Goal: Book appointment/travel/reservation

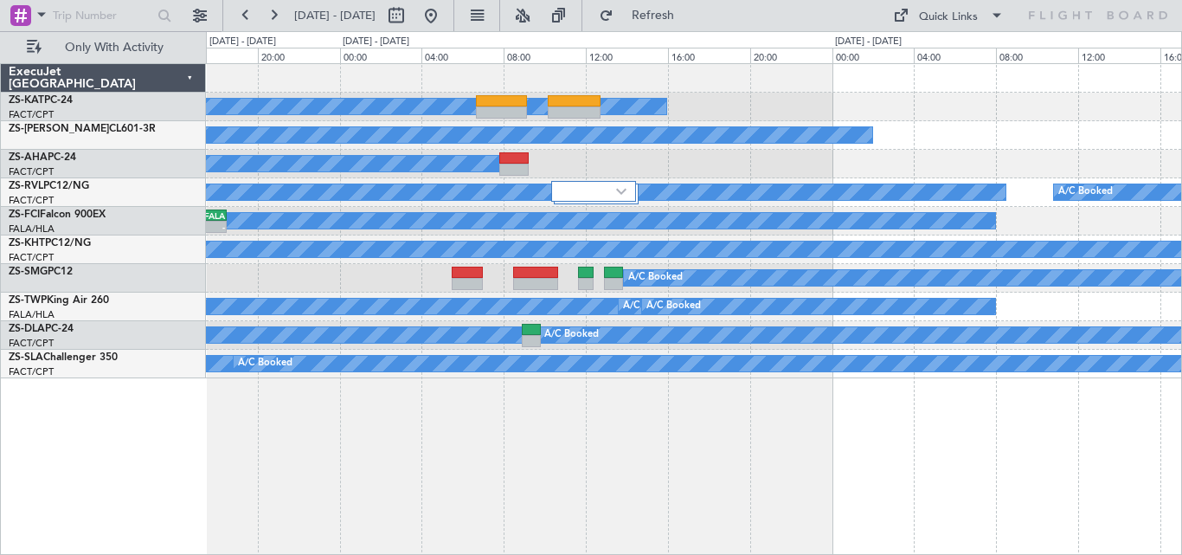
click at [362, 429] on div "A/C Unavailable A/C Booked A/C Booked A/C Booked A/C Booked A/C Booked A/C Book…" at bounding box center [694, 309] width 976 height 492
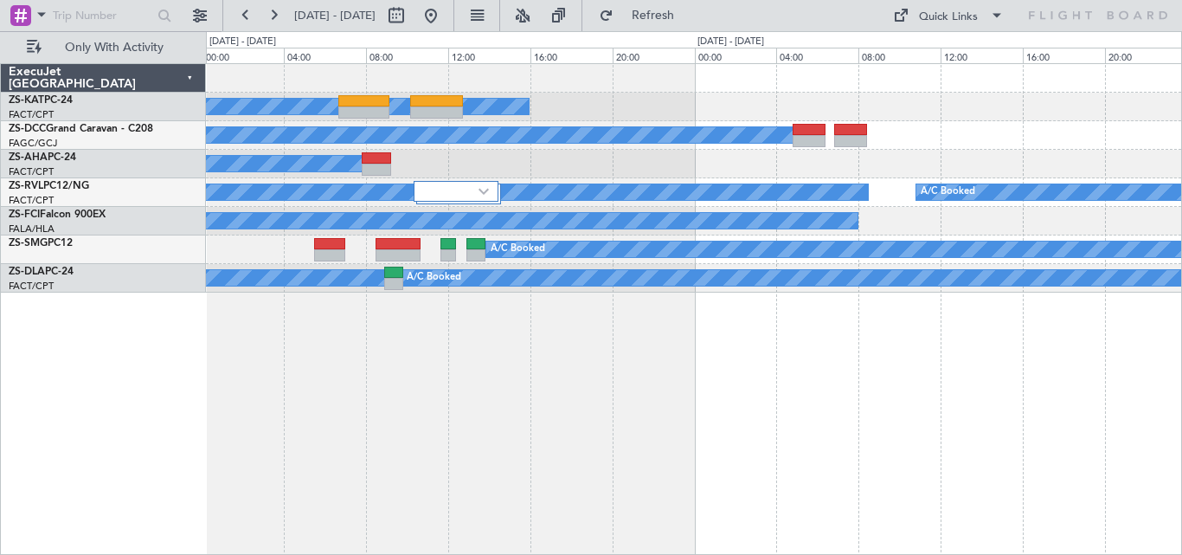
click at [780, 441] on div "A/C Unavailable A/C Booked A/C Booked A/C Booked A/C Booked A/C Booked A/C Book…" at bounding box center [694, 309] width 976 height 492
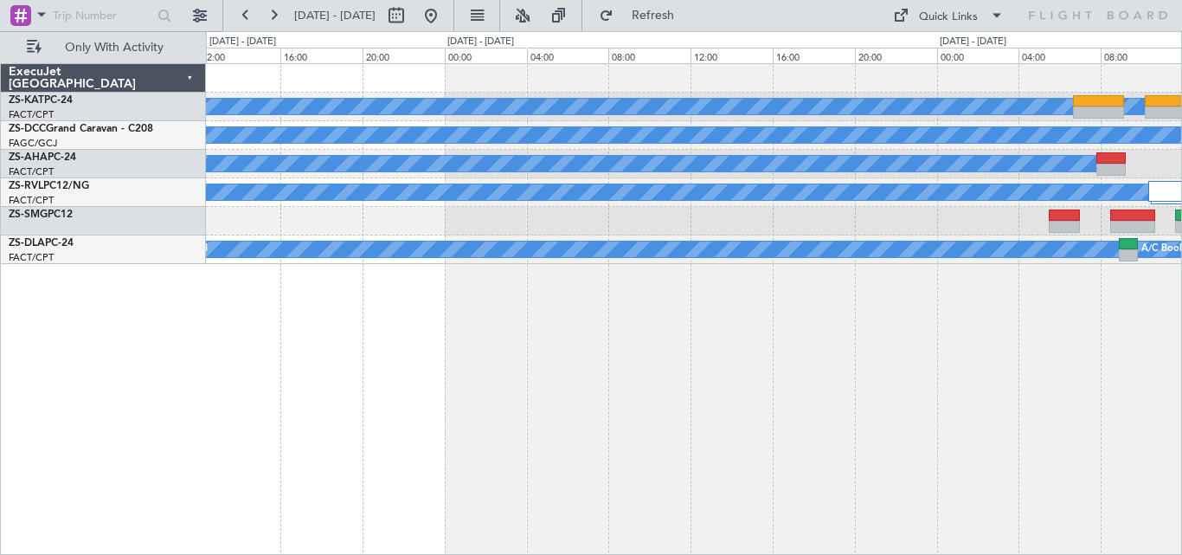
click at [1104, 345] on div "A/C Unavailable A/C Booked A/C Booked A/C Booked A/C Booked A/C Booked A/C Book…" at bounding box center [694, 309] width 976 height 492
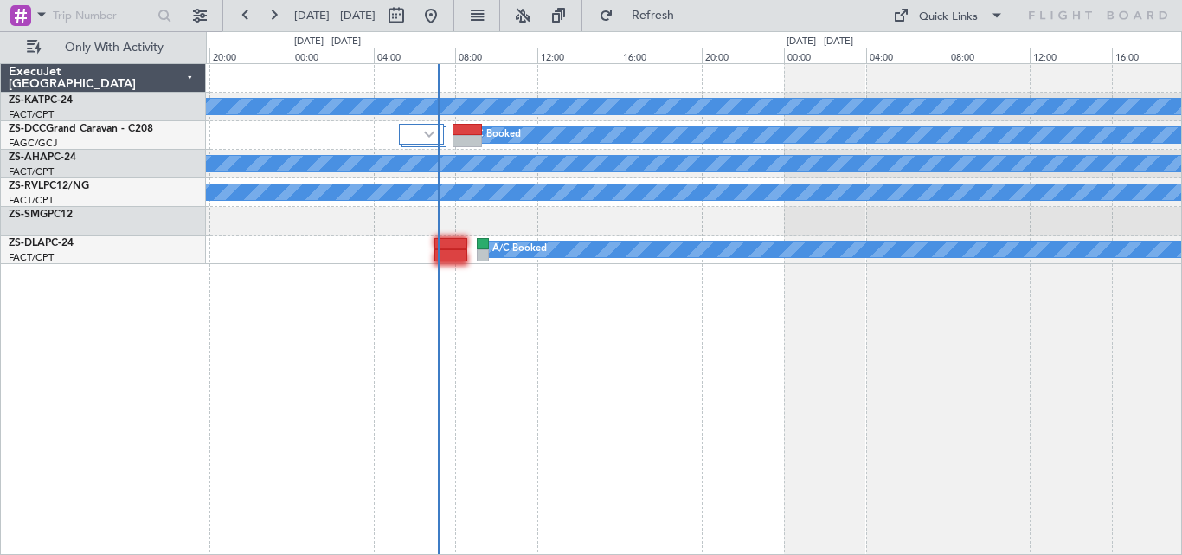
click at [954, 328] on div "A/C Unavailable A/C Booked A/C Booked A/C Booked A/C Booked" at bounding box center [694, 309] width 976 height 492
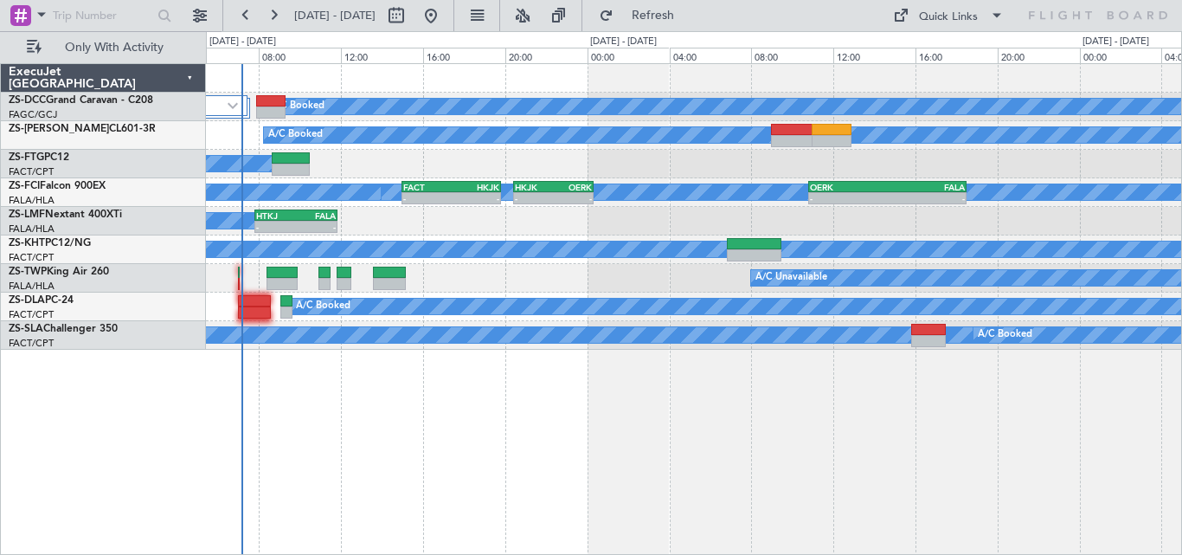
click at [717, 373] on div "A/C Booked A/C Booked A/C Booked A/C Booked A/C Booked A/C Booked - - FACT 15:0…" at bounding box center [694, 309] width 976 height 492
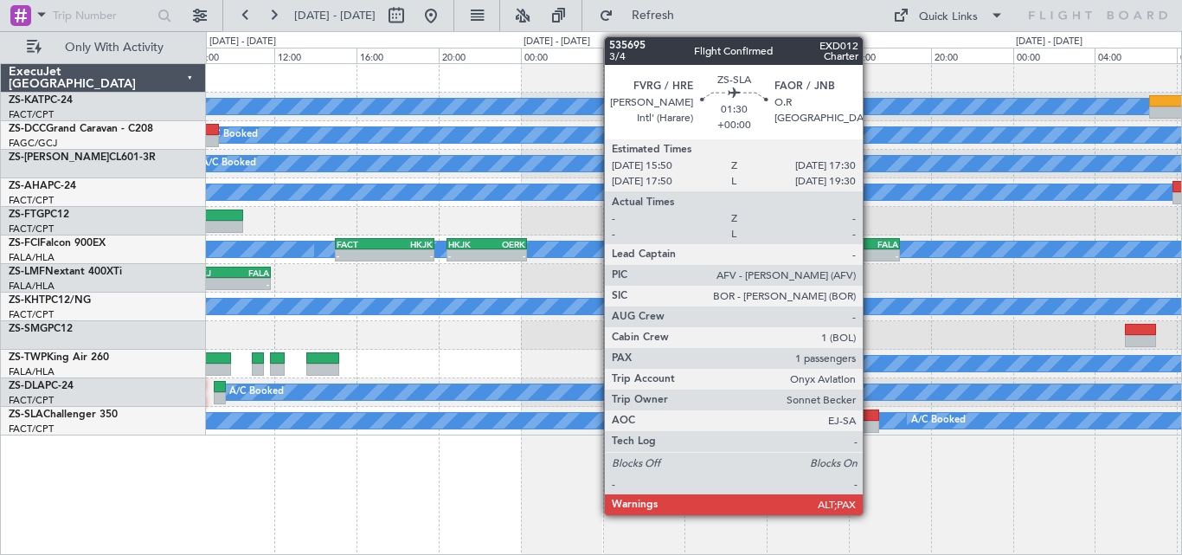
click at [871, 419] on div at bounding box center [862, 415] width 35 height 12
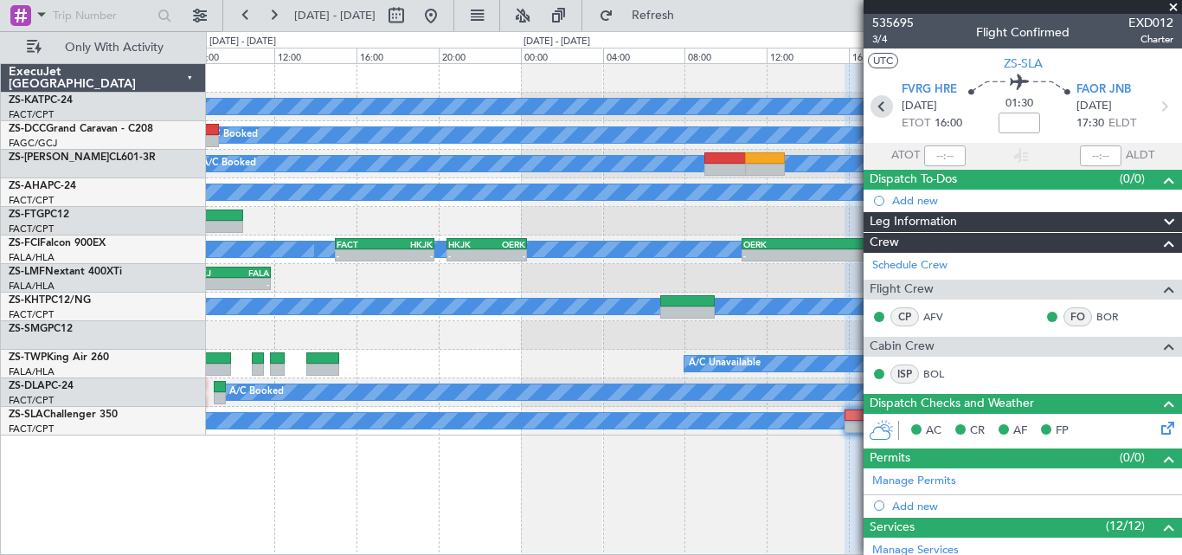
click at [871, 103] on icon at bounding box center [882, 106] width 23 height 23
type input "18:47"
type input "20:05"
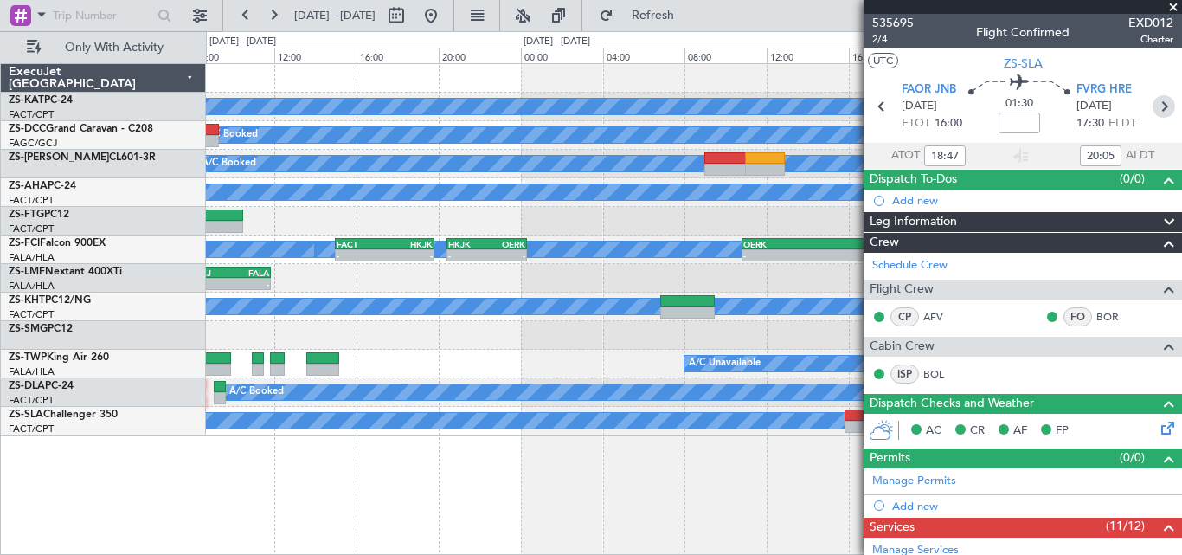
click at [1156, 110] on icon at bounding box center [1164, 106] width 23 height 23
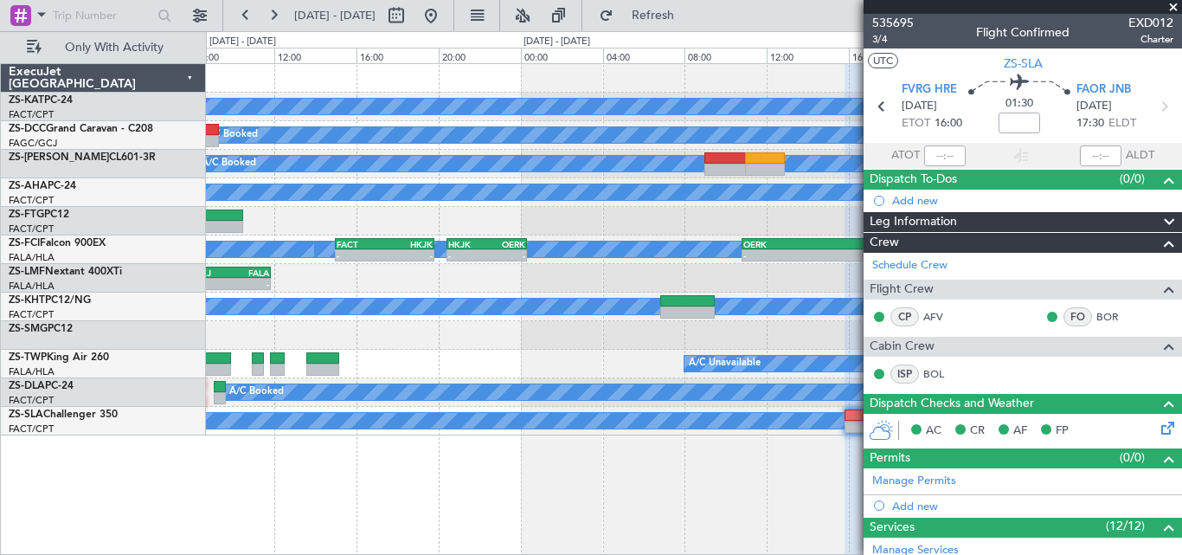
click at [1169, 4] on span at bounding box center [1173, 8] width 17 height 16
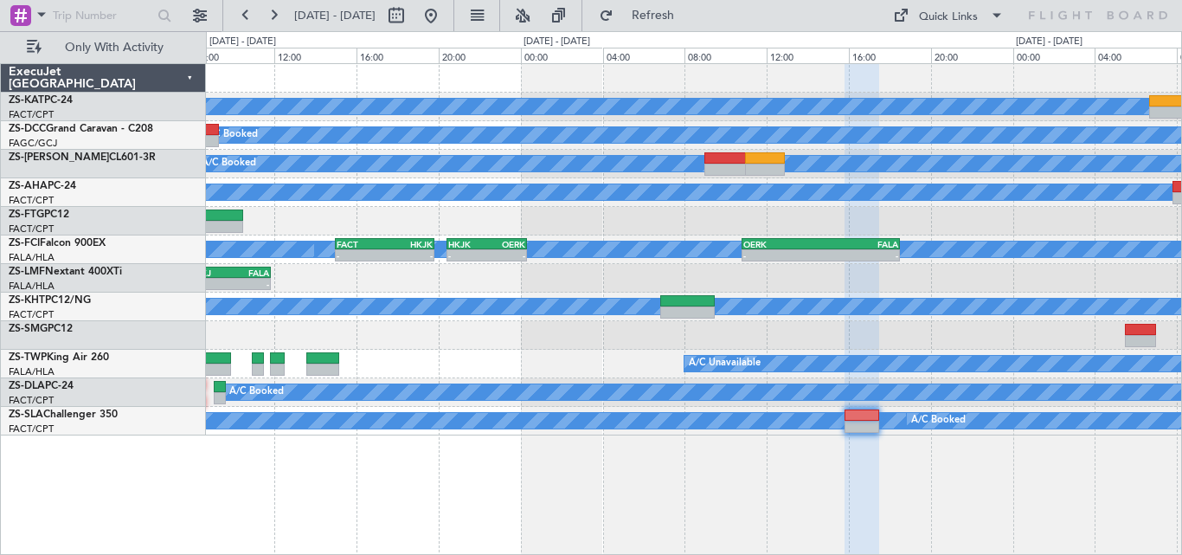
type input "0"
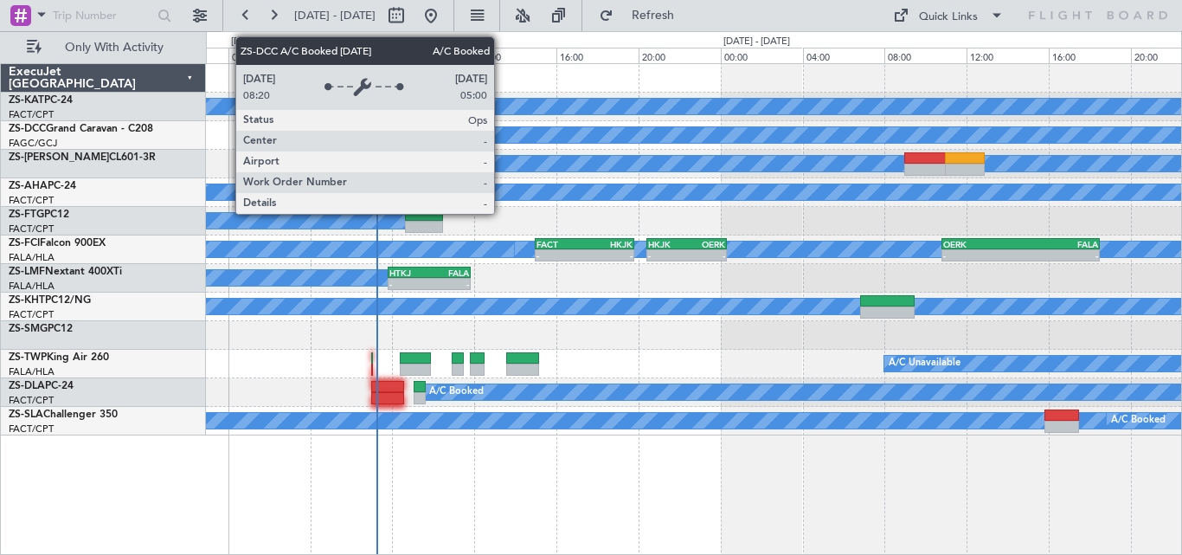
click at [761, 139] on div "A/C Booked" at bounding box center [1102, 134] width 1409 height 17
